Goal: Transaction & Acquisition: Purchase product/service

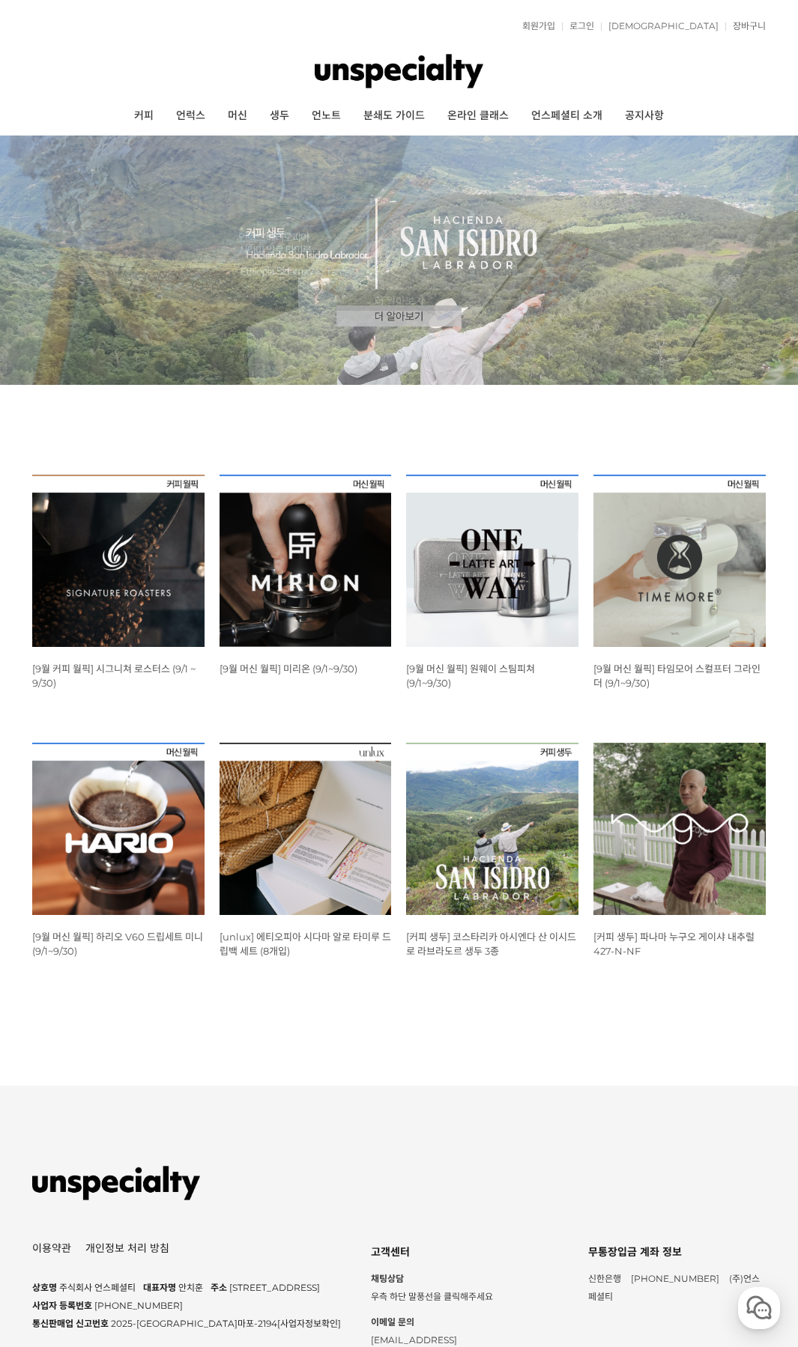
click at [112, 669] on span "[9월 커피 월픽] 시그니쳐 로스터스 (9/1 ~ 9/30)" at bounding box center [113, 676] width 163 height 26
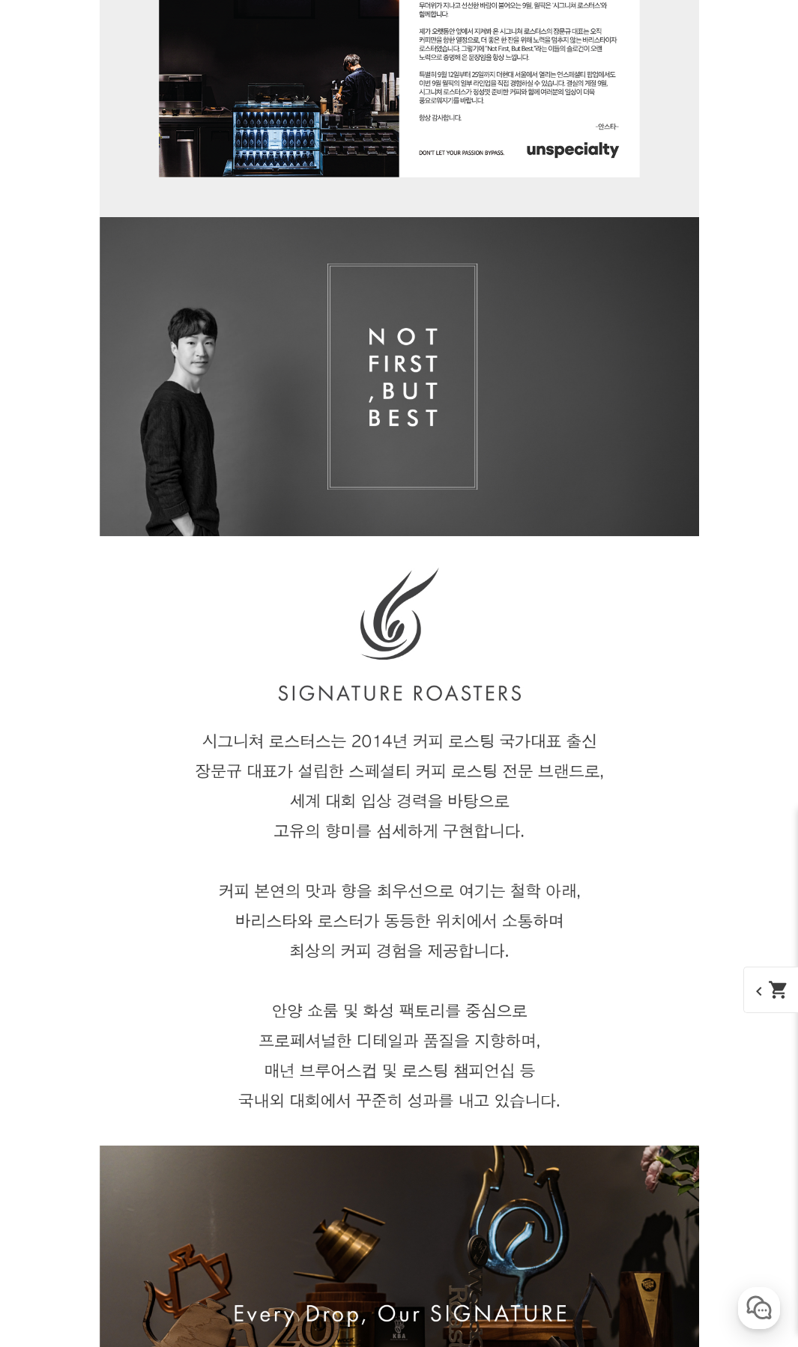
scroll to position [1413, 0]
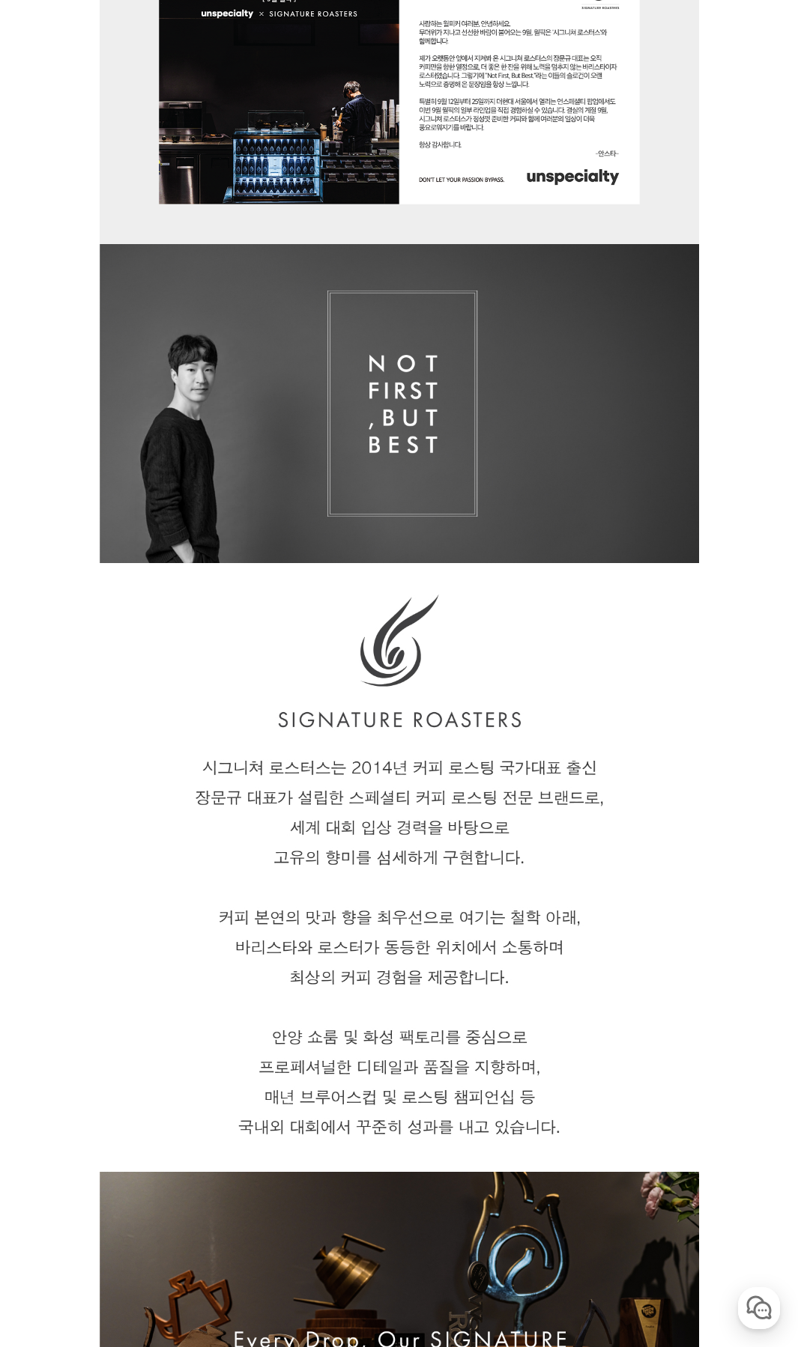
scroll to position [1638, 0]
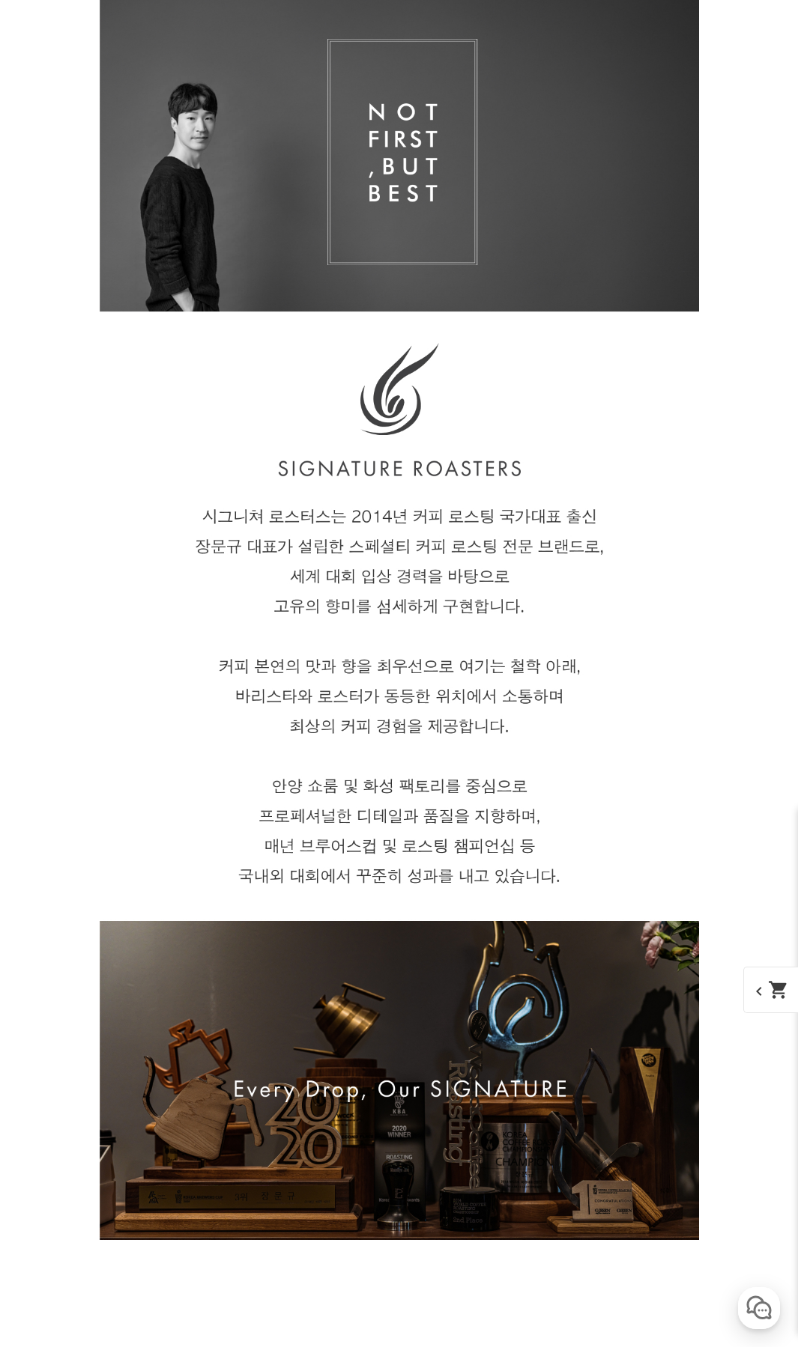
click at [257, 633] on img at bounding box center [399, 616] width 599 height 1247
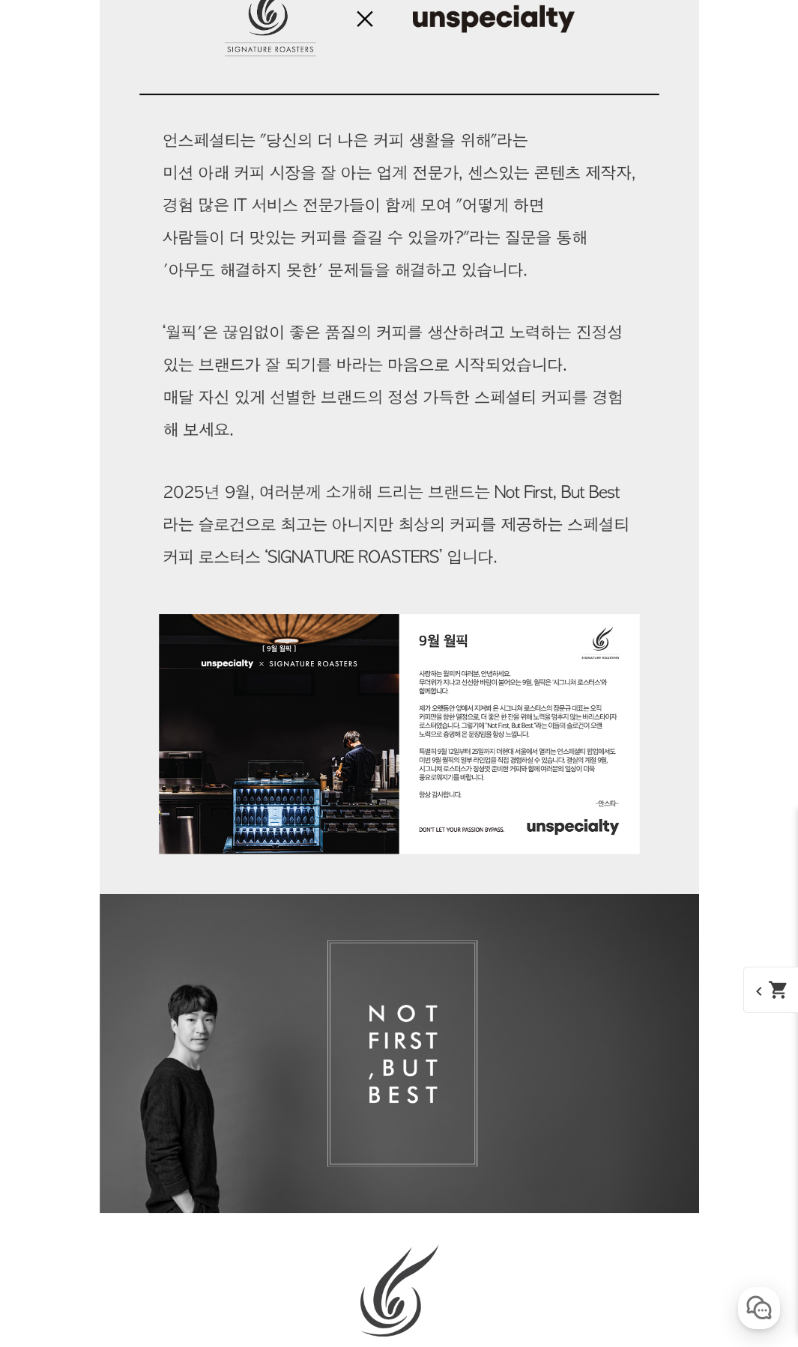
scroll to position [0, 0]
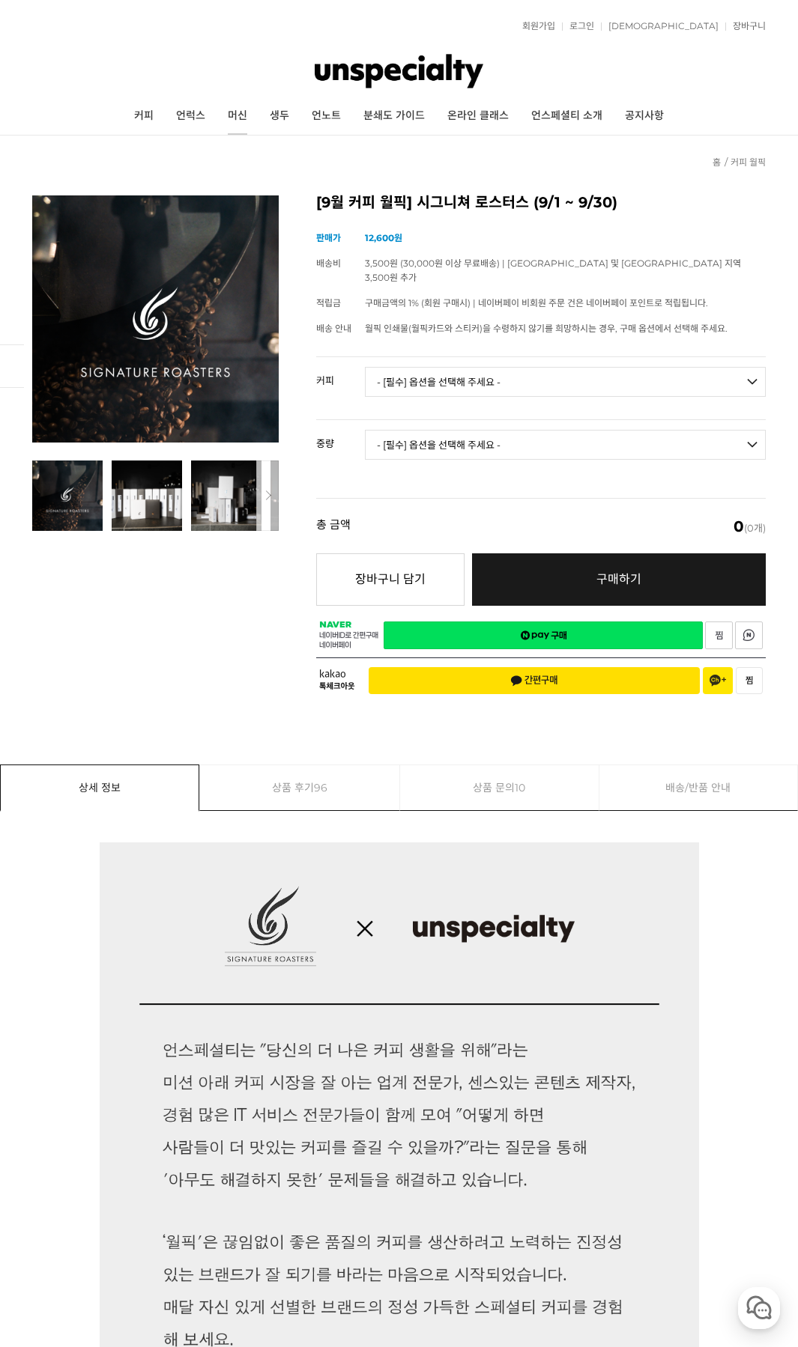
click at [245, 121] on link "머신" at bounding box center [237, 115] width 42 height 37
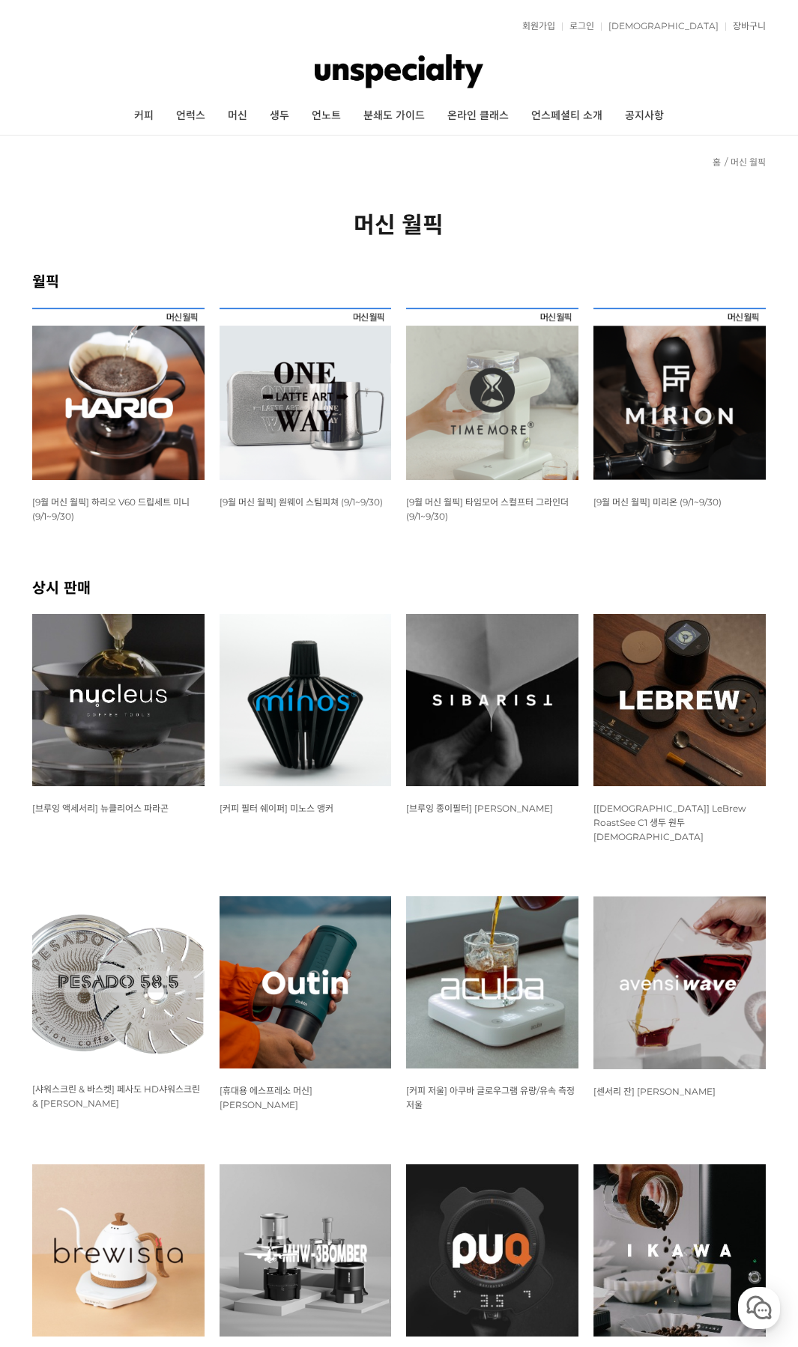
click at [118, 501] on span "[9월 머신 월픽] 하리오 V60 드립세트 미니 (9/1~9/30)" at bounding box center [110, 509] width 157 height 25
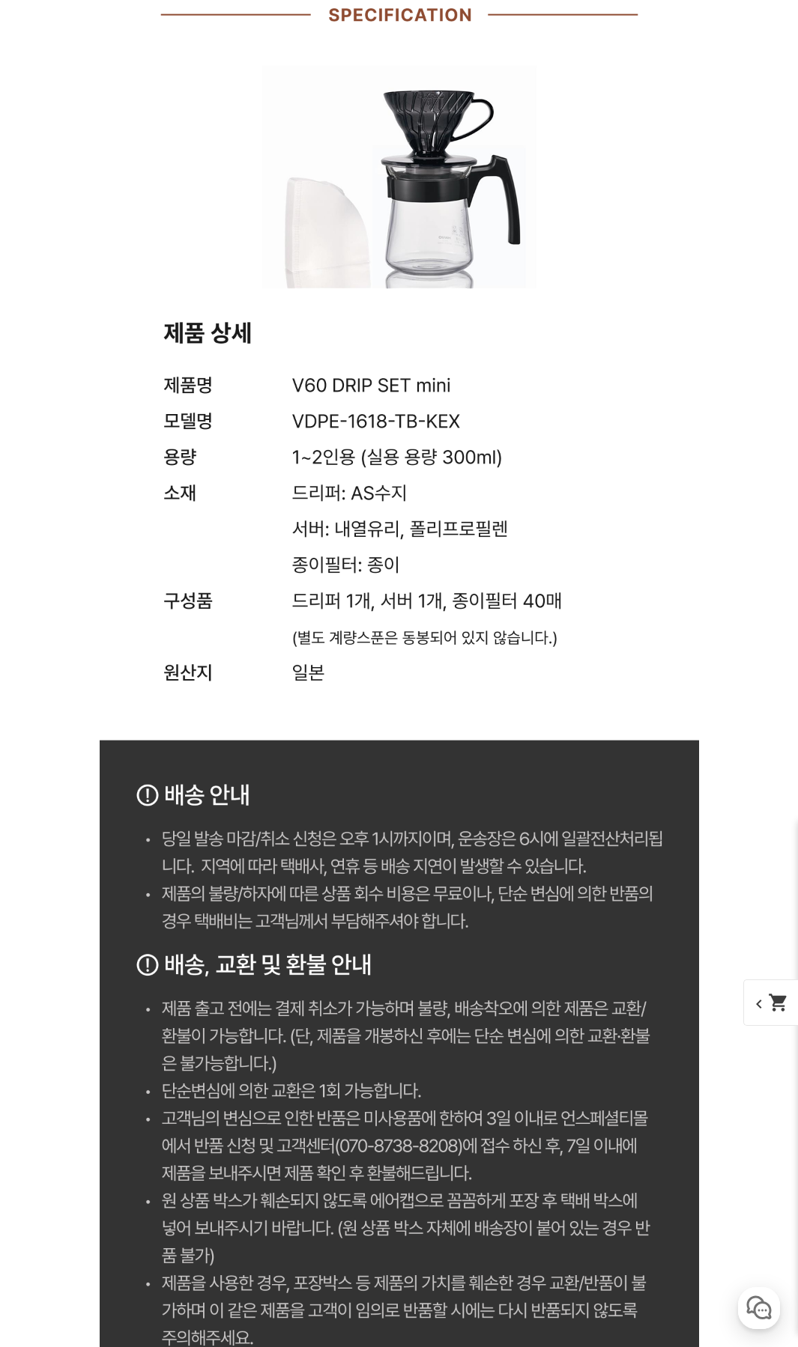
scroll to position [5320, 0]
